Goal: Check status: Check status

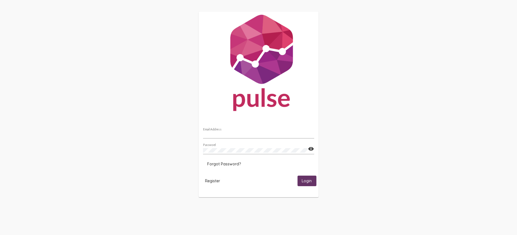
type input "[PERSON_NAME][EMAIL_ADDRESS][DOMAIN_NAME]"
click at [309, 179] on span "Login" at bounding box center [307, 181] width 10 height 5
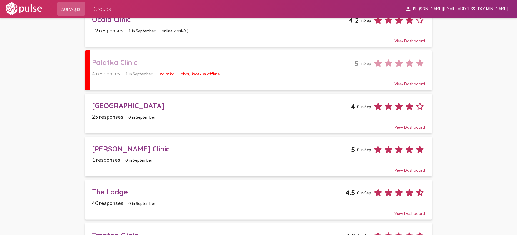
scroll to position [686, 0]
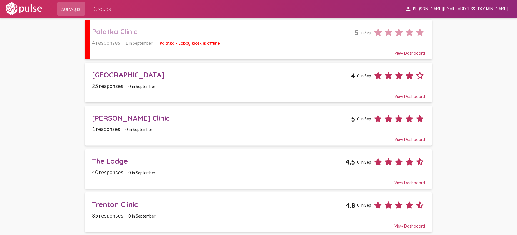
drag, startPoint x: 452, startPoint y: 209, endPoint x: 431, endPoint y: 202, distance: 22.2
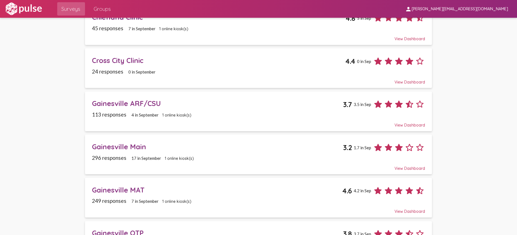
scroll to position [131, 0]
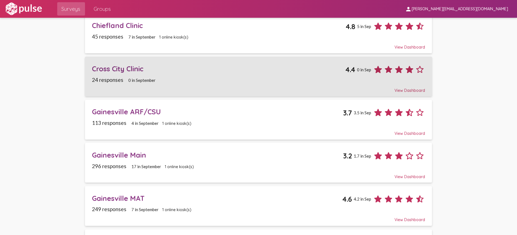
click at [181, 81] on div "24 responses 0 in September" at bounding box center [258, 80] width 333 height 6
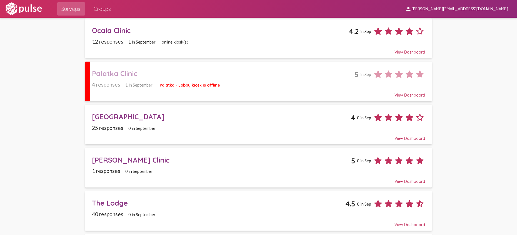
scroll to position [563, 0]
